Goal: Task Accomplishment & Management: Use online tool/utility

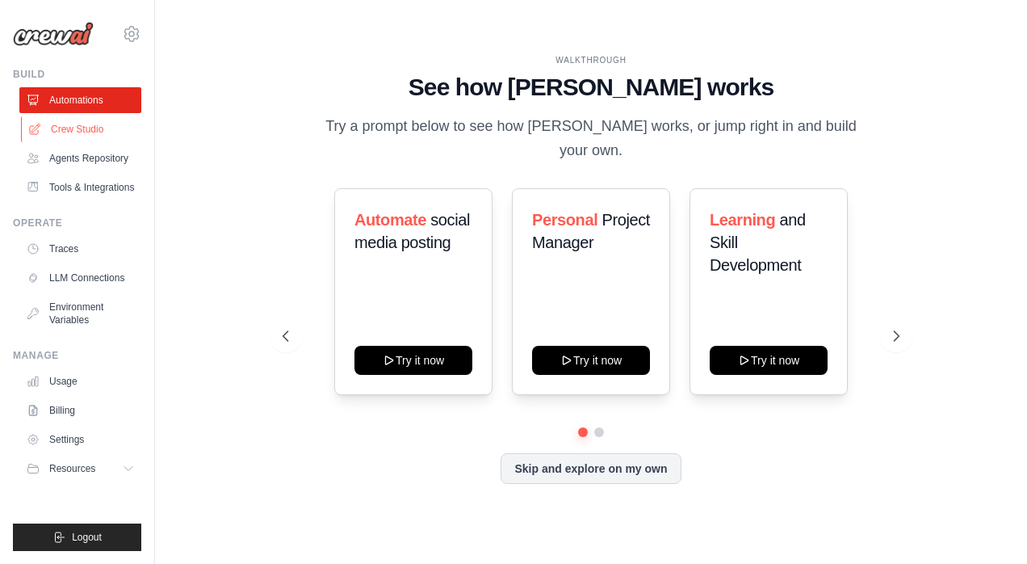
click at [90, 128] on link "Crew Studio" at bounding box center [82, 129] width 122 height 26
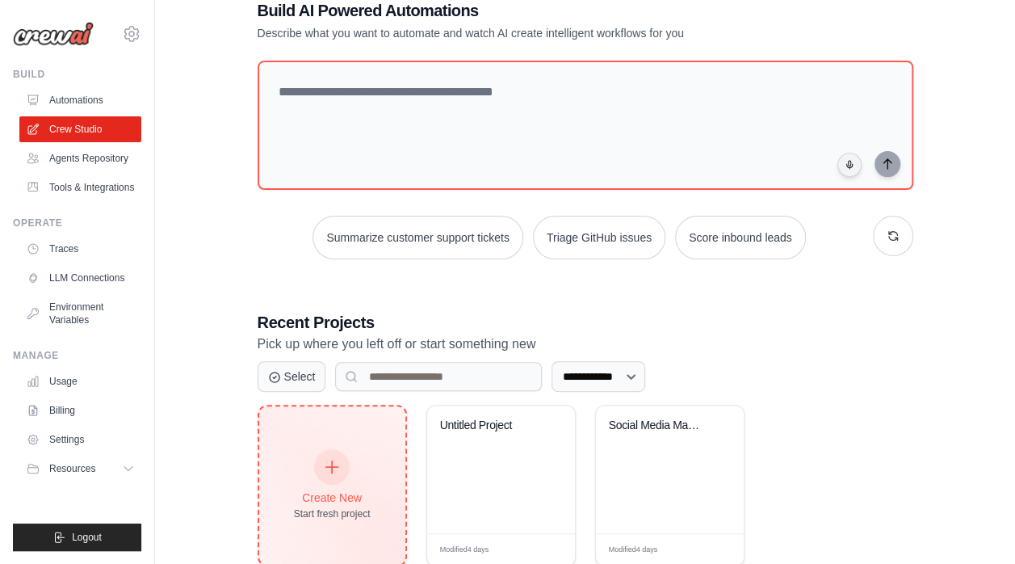
click at [331, 433] on div "Create New Start fresh project" at bounding box center [332, 485] width 146 height 158
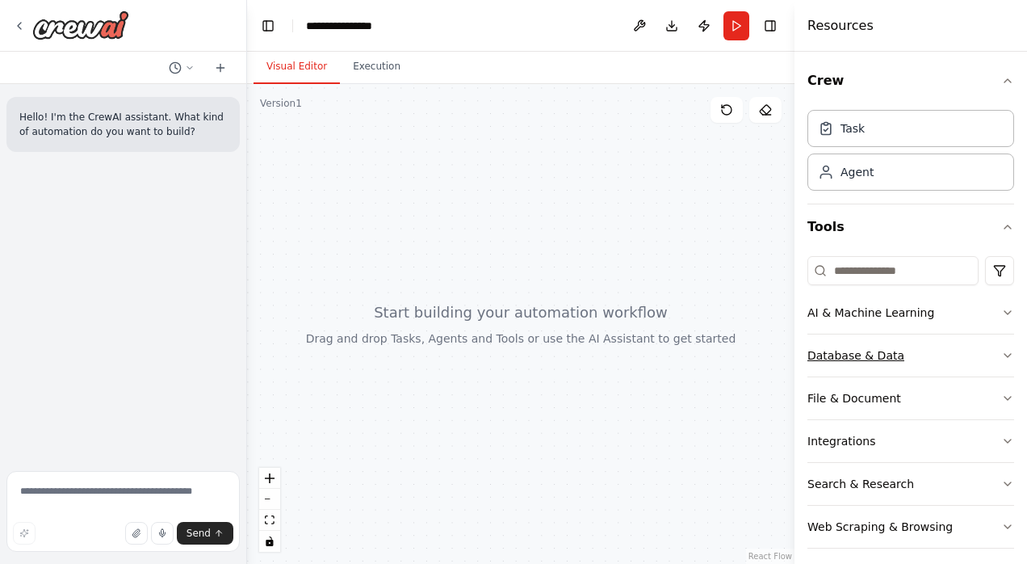
click at [1001, 350] on icon "button" at bounding box center [1007, 355] width 13 height 13
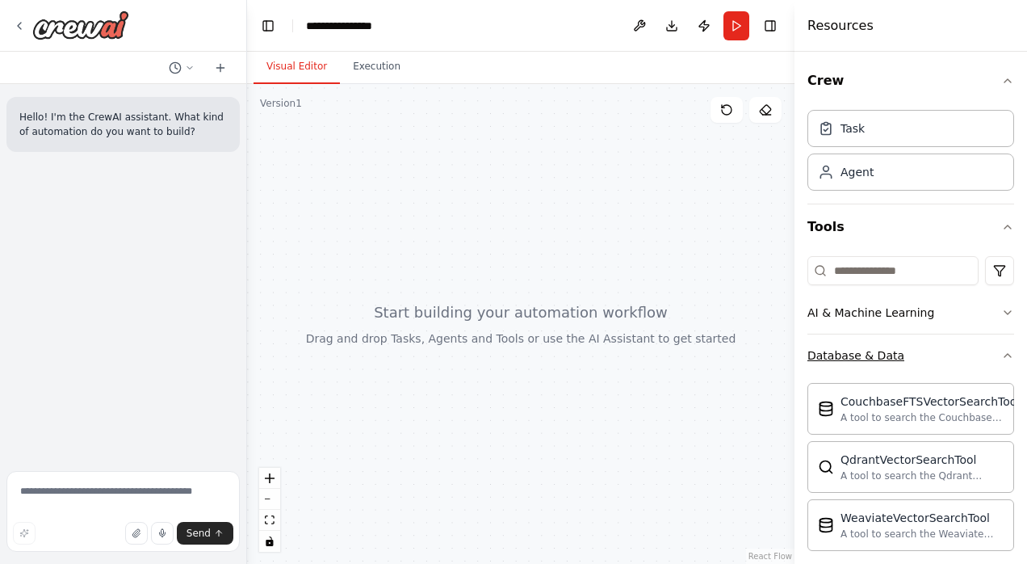
click at [1001, 350] on icon "button" at bounding box center [1007, 355] width 13 height 13
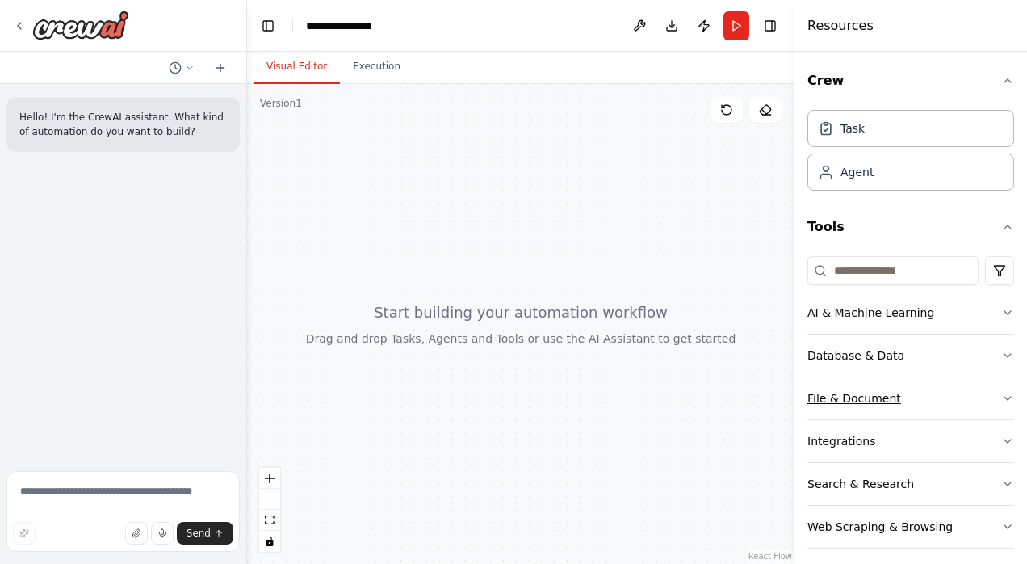
click at [1001, 393] on icon "button" at bounding box center [1007, 398] width 13 height 13
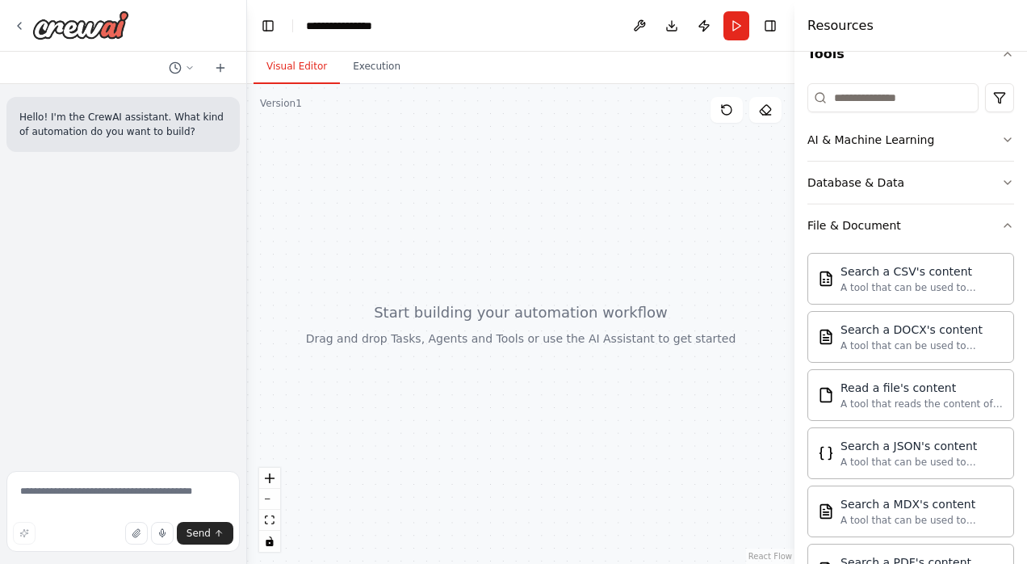
scroll to position [226, 0]
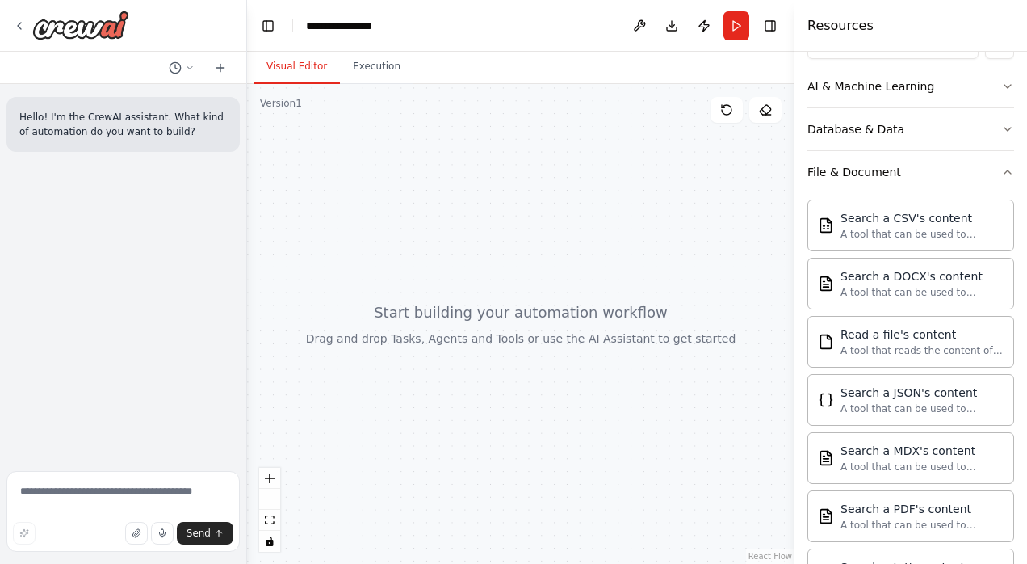
drag, startPoint x: 1014, startPoint y: 320, endPoint x: 1014, endPoint y: 363, distance: 43.6
click at [1014, 363] on div "Crew Task Agent Tools AI & Machine Learning Database & Data File & Document Sea…" at bounding box center [911, 308] width 233 height 512
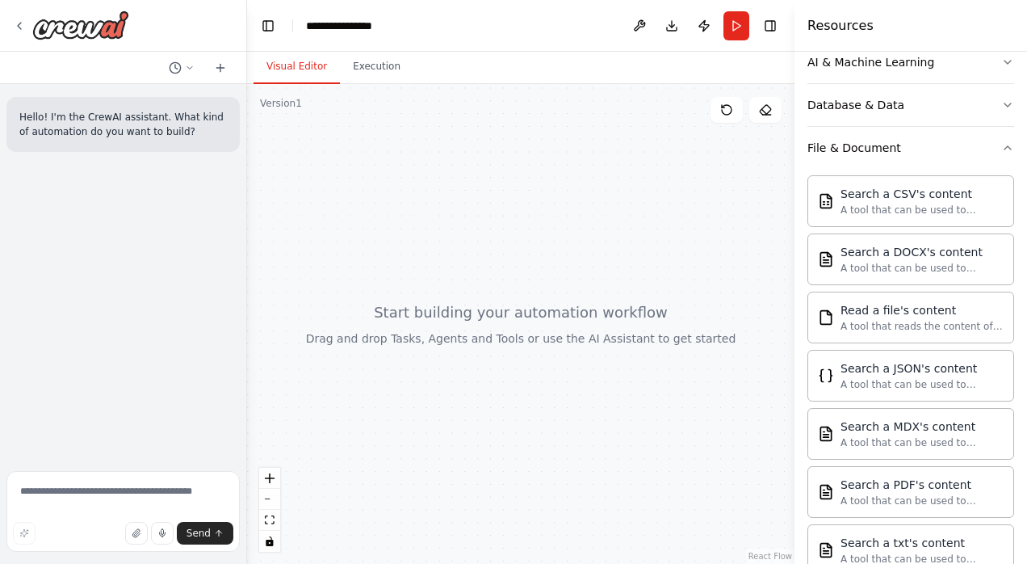
scroll to position [197, 0]
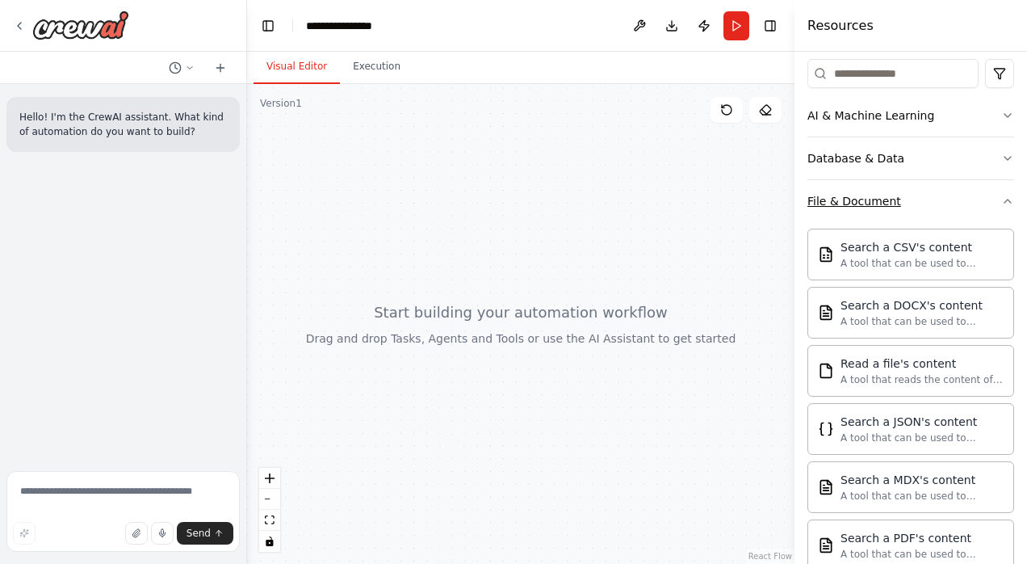
click at [947, 205] on button "File & Document" at bounding box center [911, 201] width 207 height 42
